Goal: Contribute content

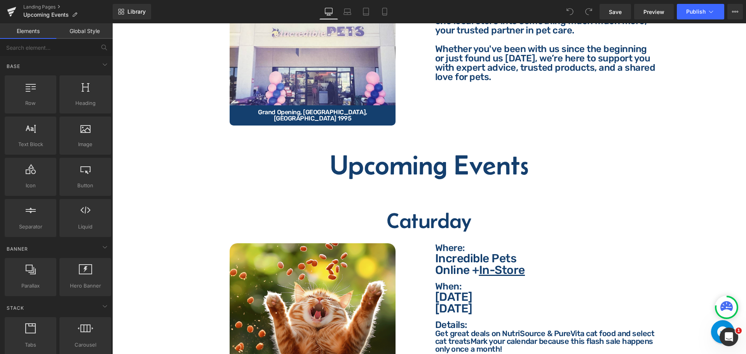
scroll to position [155, 0]
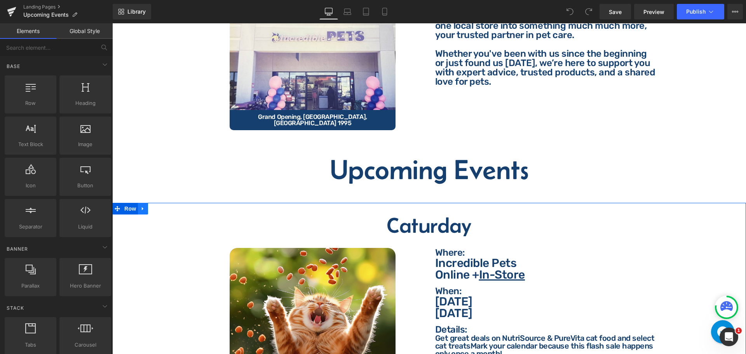
click at [142, 206] on icon at bounding box center [142, 209] width 5 height 6
click at [161, 206] on icon at bounding box center [162, 208] width 5 height 5
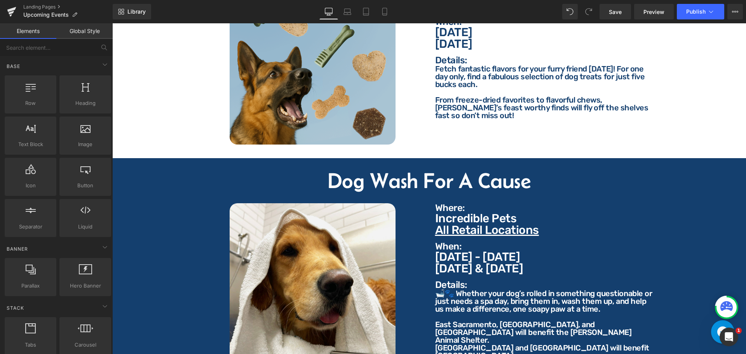
scroll to position [738, 0]
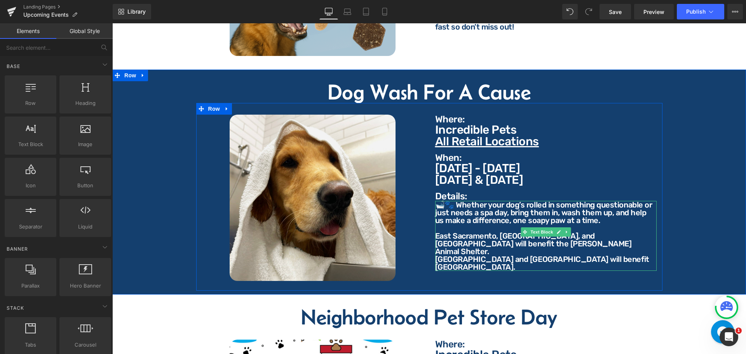
drag, startPoint x: 462, startPoint y: 244, endPoint x: 452, endPoint y: 250, distance: 12.1
click at [462, 255] on p "[GEOGRAPHIC_DATA] and [GEOGRAPHIC_DATA] will benefit [GEOGRAPHIC_DATA]." at bounding box center [545, 263] width 221 height 16
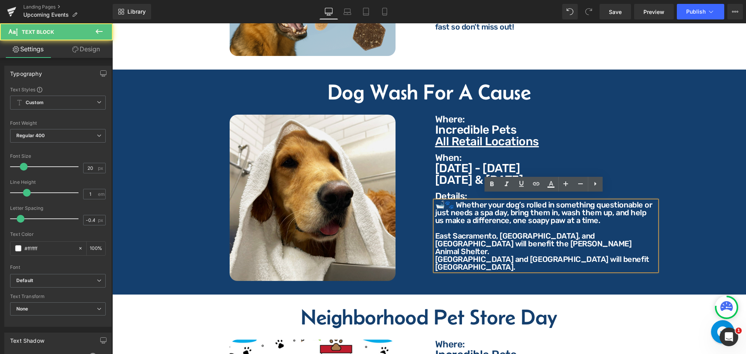
click at [452, 255] on p "[GEOGRAPHIC_DATA] and [GEOGRAPHIC_DATA] will benefit [GEOGRAPHIC_DATA]." at bounding box center [545, 263] width 221 height 16
click at [464, 255] on p "[GEOGRAPHIC_DATA] and [GEOGRAPHIC_DATA] will benefit [GEOGRAPHIC_DATA]." at bounding box center [545, 263] width 221 height 16
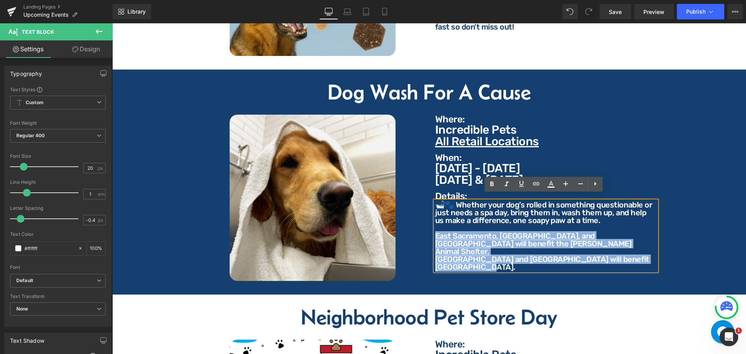
drag, startPoint x: 466, startPoint y: 255, endPoint x: 424, endPoint y: 226, distance: 50.8
click at [424, 226] on div "Image Where: Text Block Where: Text Block Incredible Pets All Retail Locations …" at bounding box center [429, 197] width 466 height 188
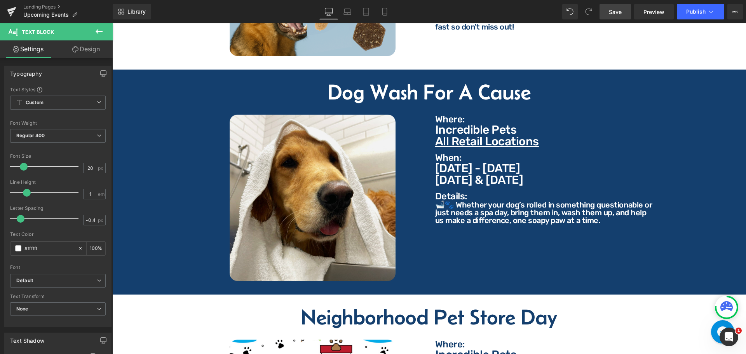
drag, startPoint x: 623, startPoint y: 12, endPoint x: 514, endPoint y: 134, distance: 163.4
click at [623, 12] on link "Save" at bounding box center [614, 12] width 31 height 16
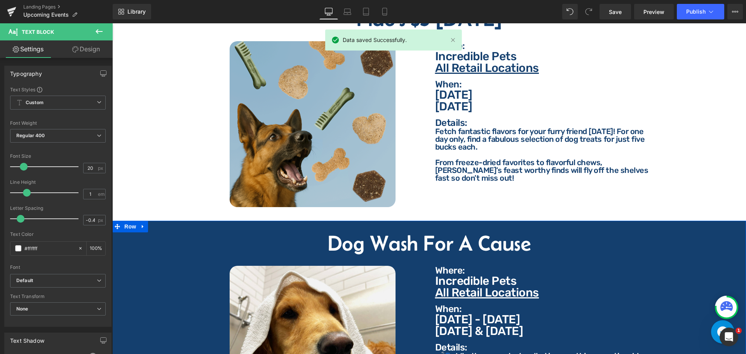
scroll to position [582, 0]
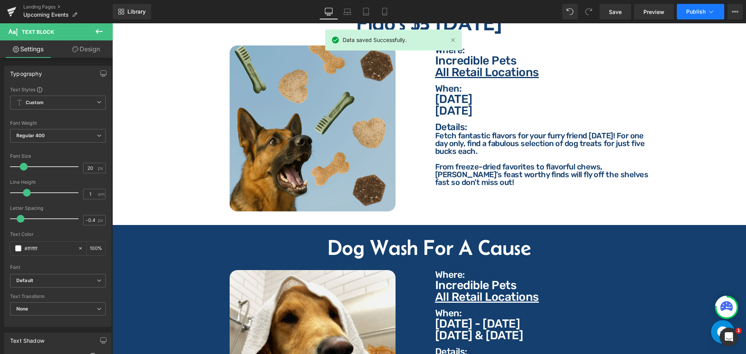
click at [716, 9] on button "Publish" at bounding box center [699, 12] width 47 height 16
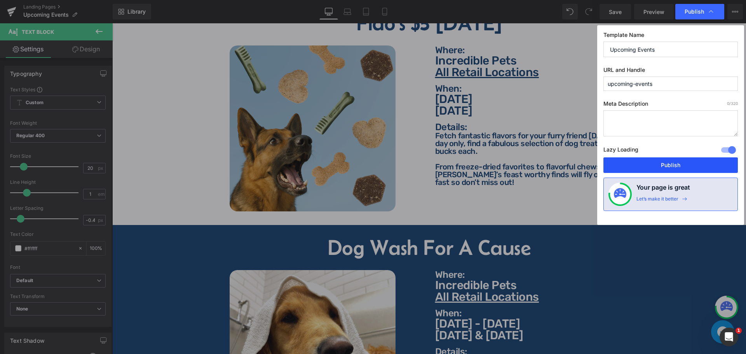
drag, startPoint x: 669, startPoint y: 168, endPoint x: 415, endPoint y: 149, distance: 253.9
click at [669, 168] on button "Publish" at bounding box center [670, 165] width 134 height 16
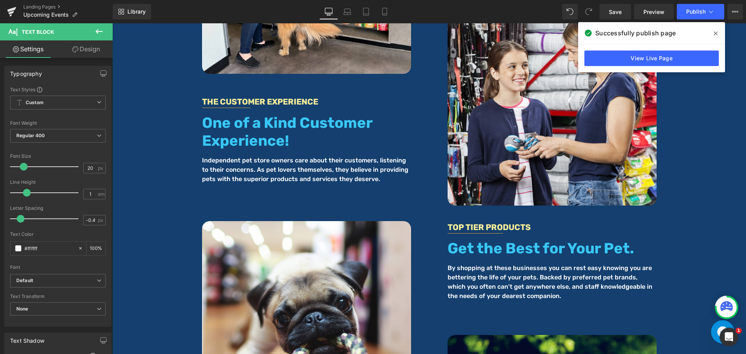
scroll to position [2407, 0]
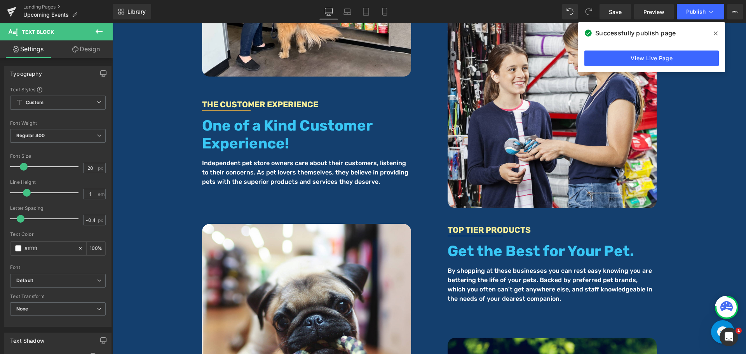
click at [715, 35] on icon at bounding box center [715, 33] width 4 height 6
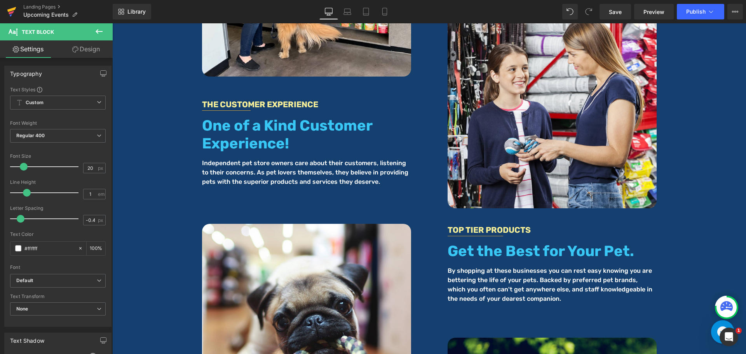
click at [13, 13] on icon at bounding box center [11, 11] width 9 height 19
